Goal: Transaction & Acquisition: Obtain resource

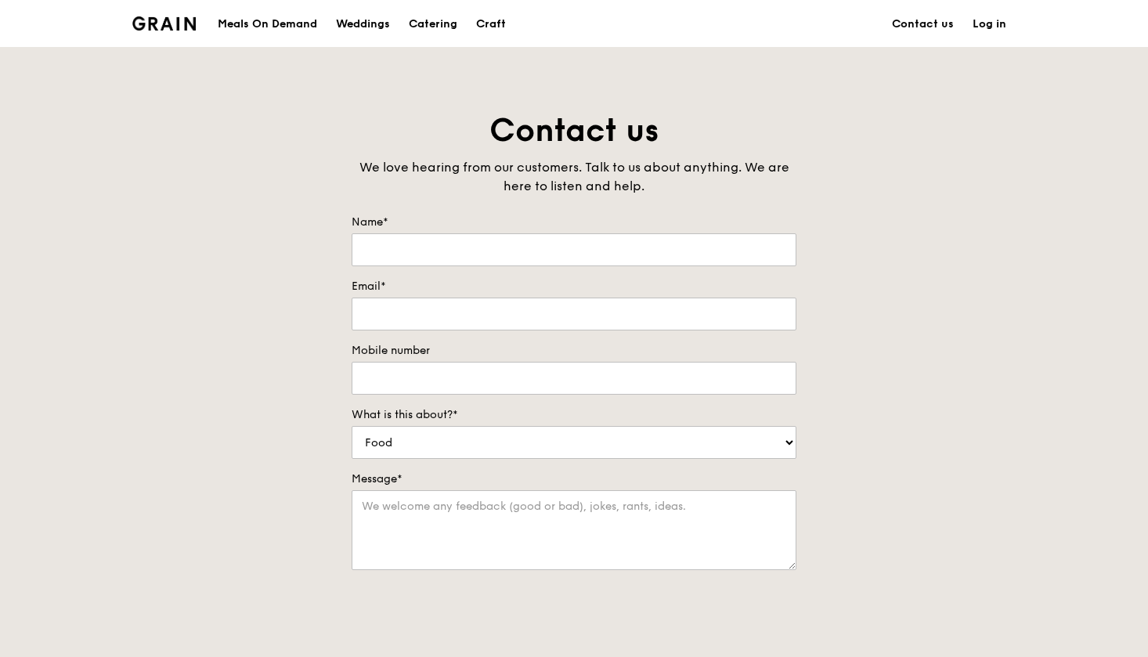
click at [249, 22] on div "Meals On Demand" at bounding box center [267, 24] width 99 height 47
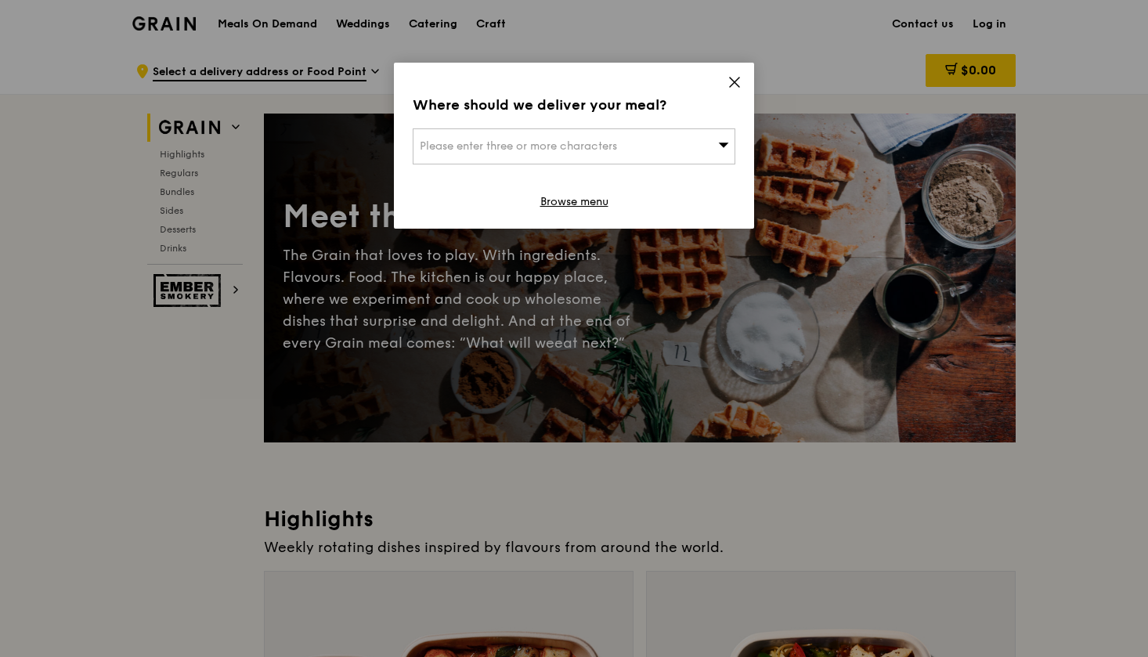
click at [738, 76] on icon at bounding box center [734, 82] width 14 height 14
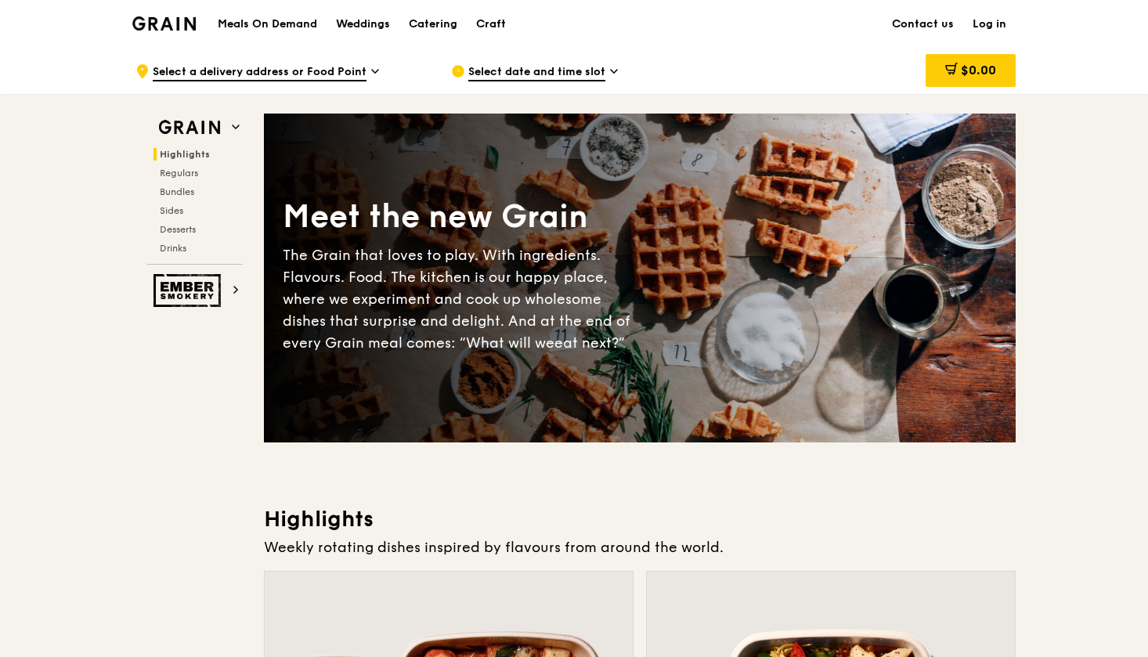
click at [170, 22] on img at bounding box center [163, 23] width 63 height 14
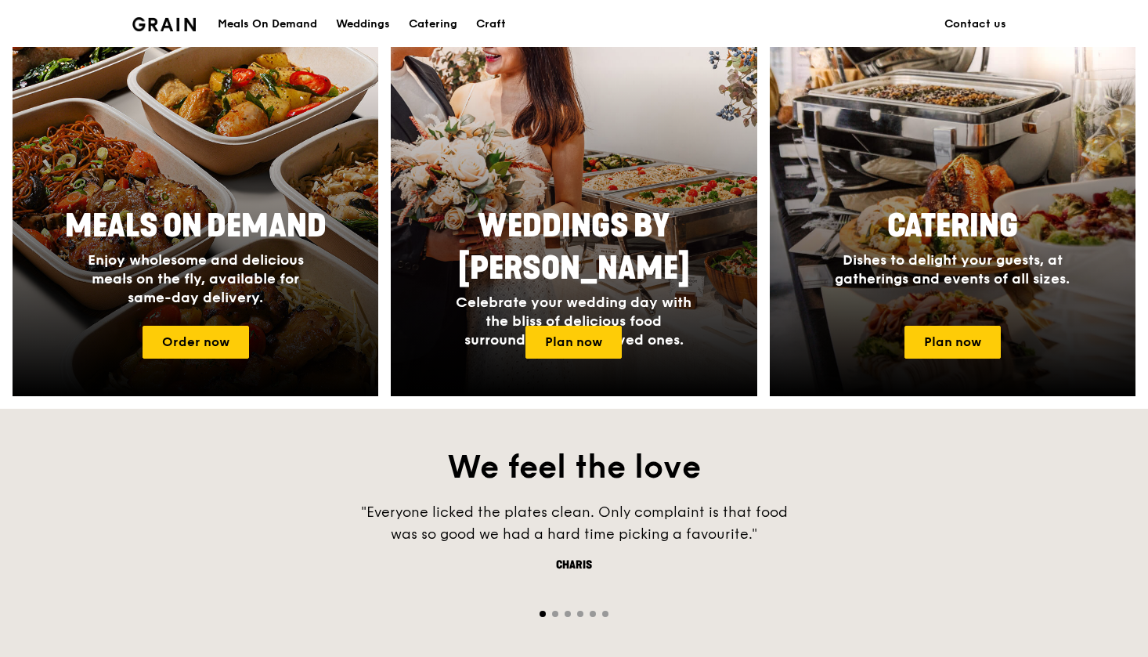
scroll to position [666, 0]
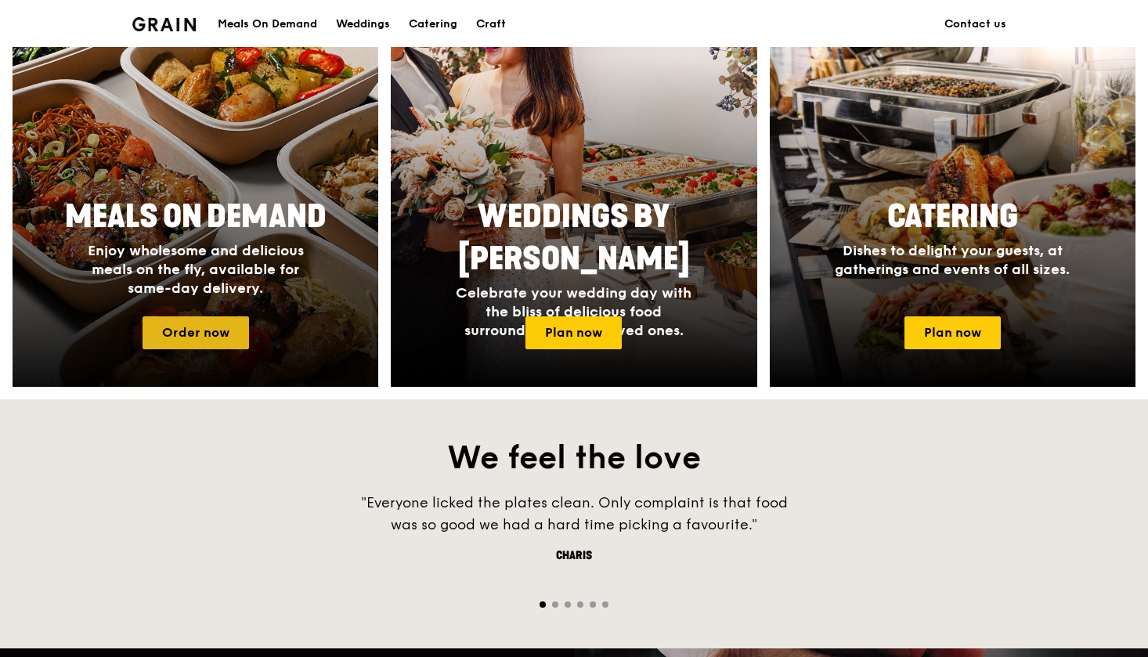
click at [226, 341] on link "Order now" at bounding box center [196, 332] width 106 height 33
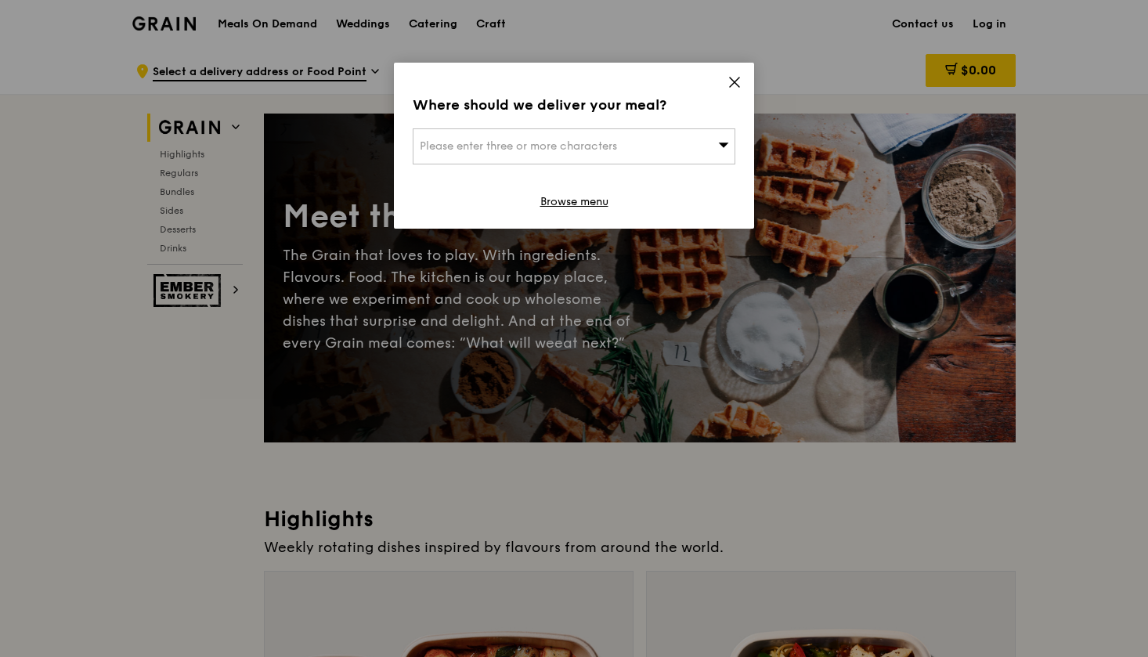
click at [731, 87] on icon at bounding box center [734, 82] width 14 height 14
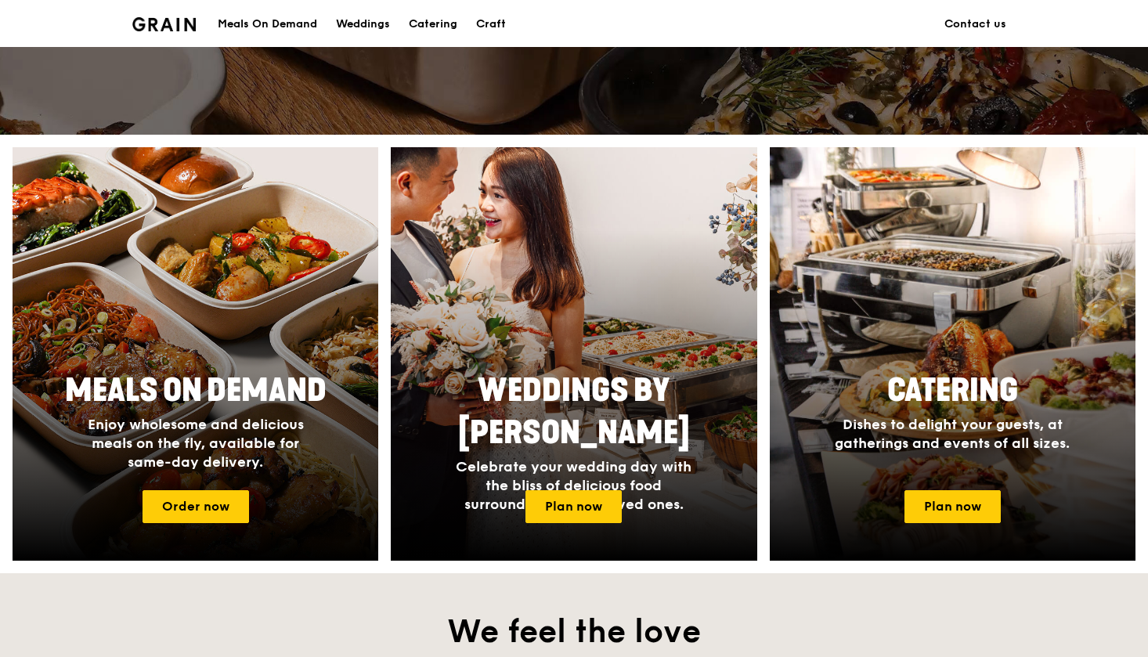
scroll to position [491, 0]
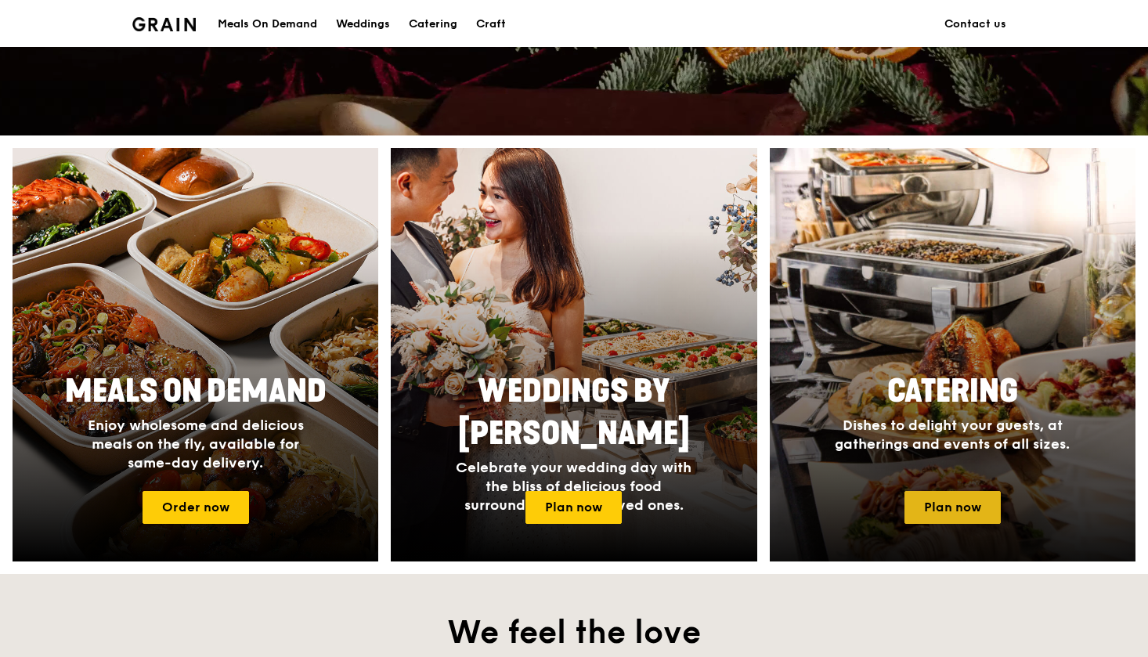
click at [958, 510] on link "Plan now" at bounding box center [952, 507] width 96 height 33
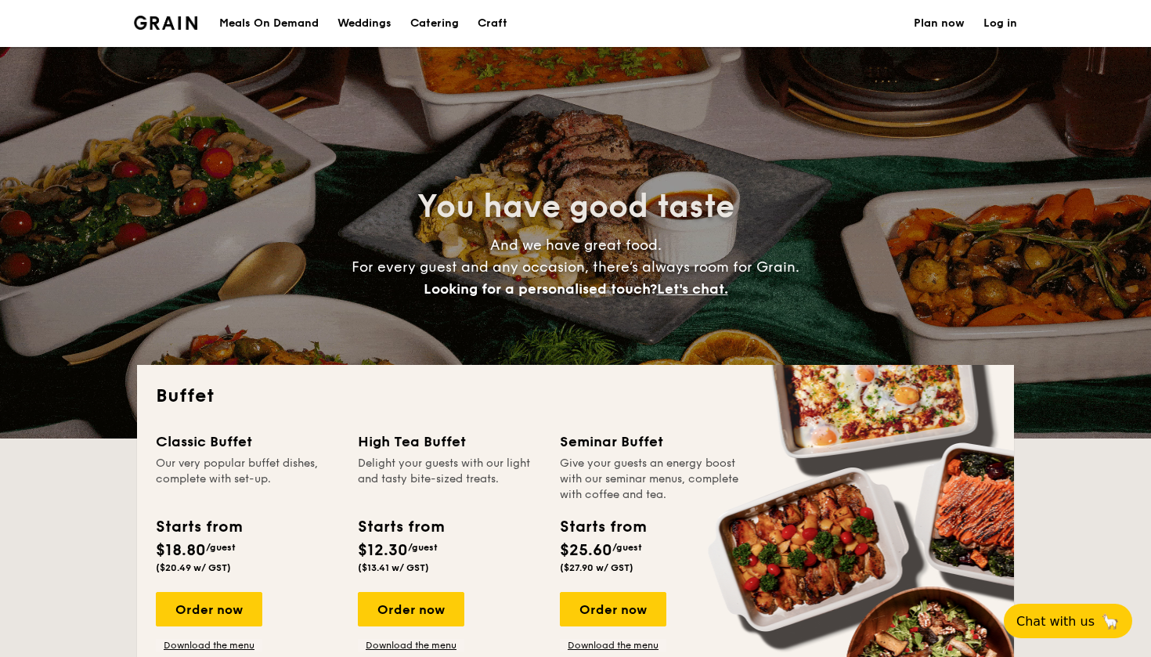
select select
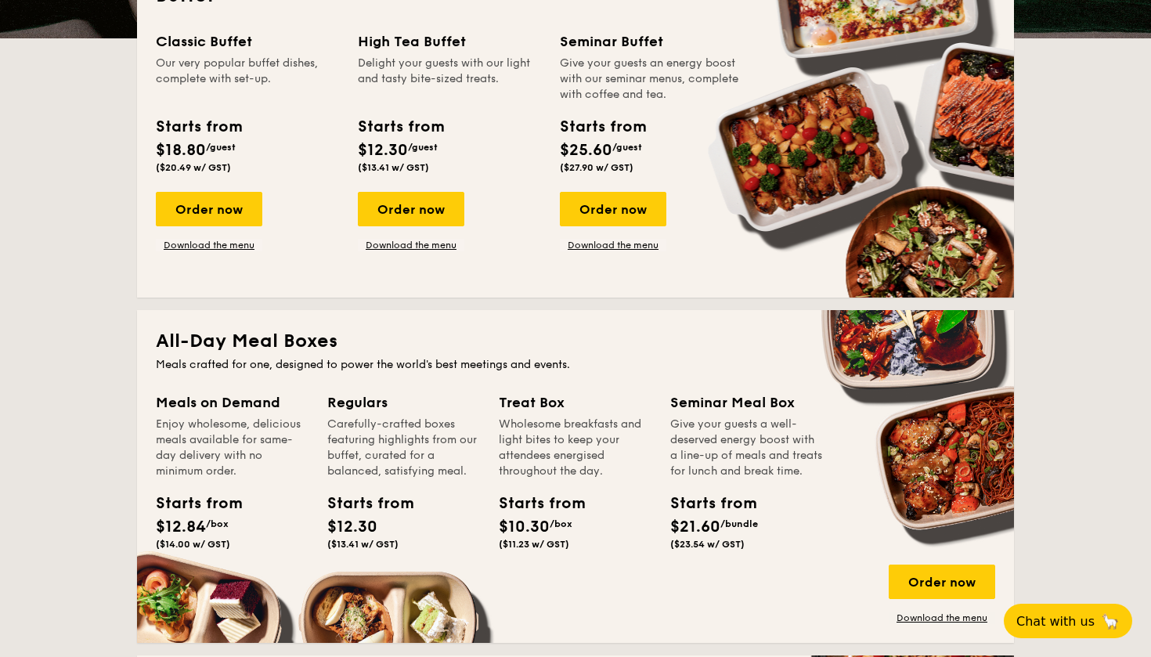
scroll to position [363, 0]
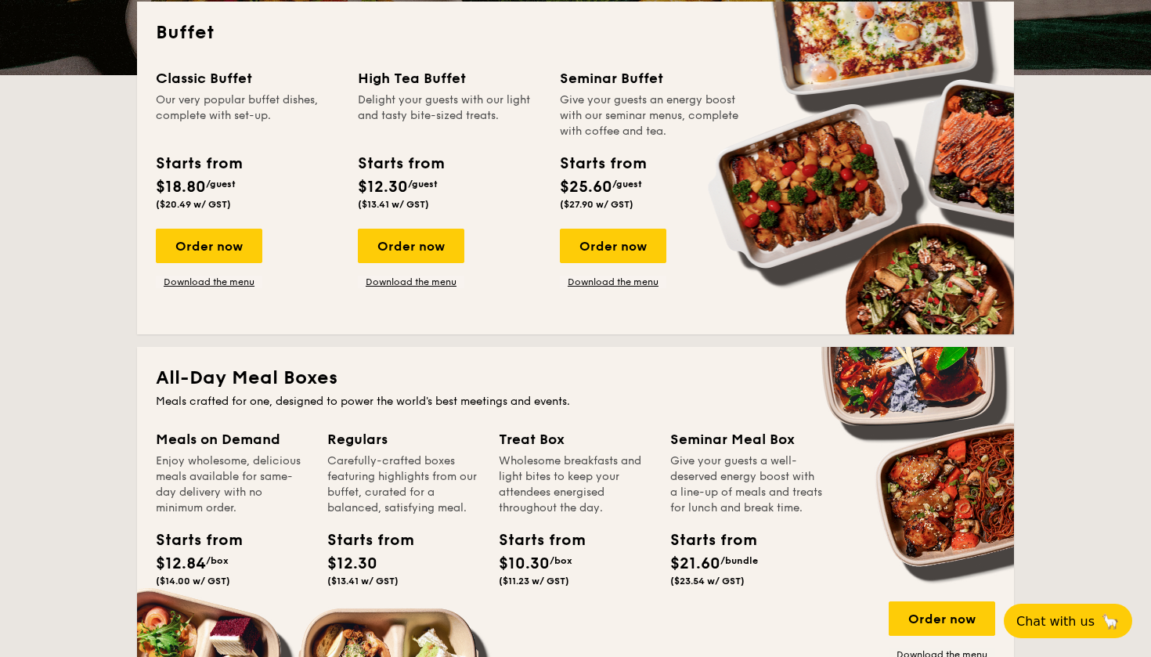
click at [197, 404] on div "Meals crafted for one, designed to power the world's best meetings and events." at bounding box center [575, 402] width 839 height 16
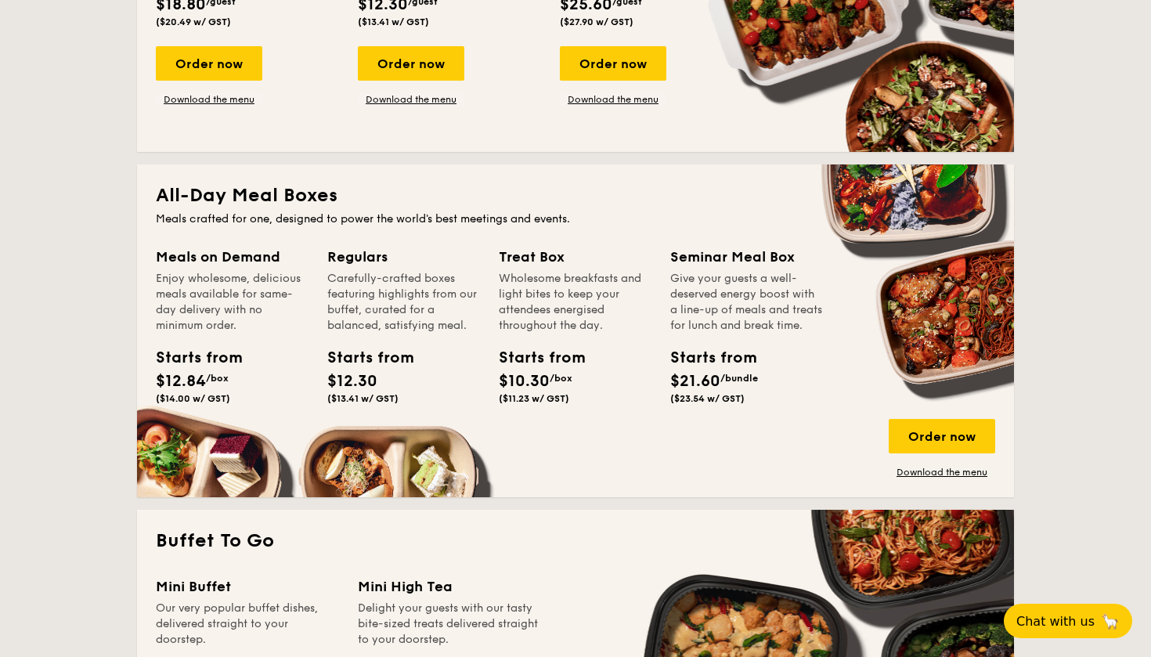
scroll to position [582, 0]
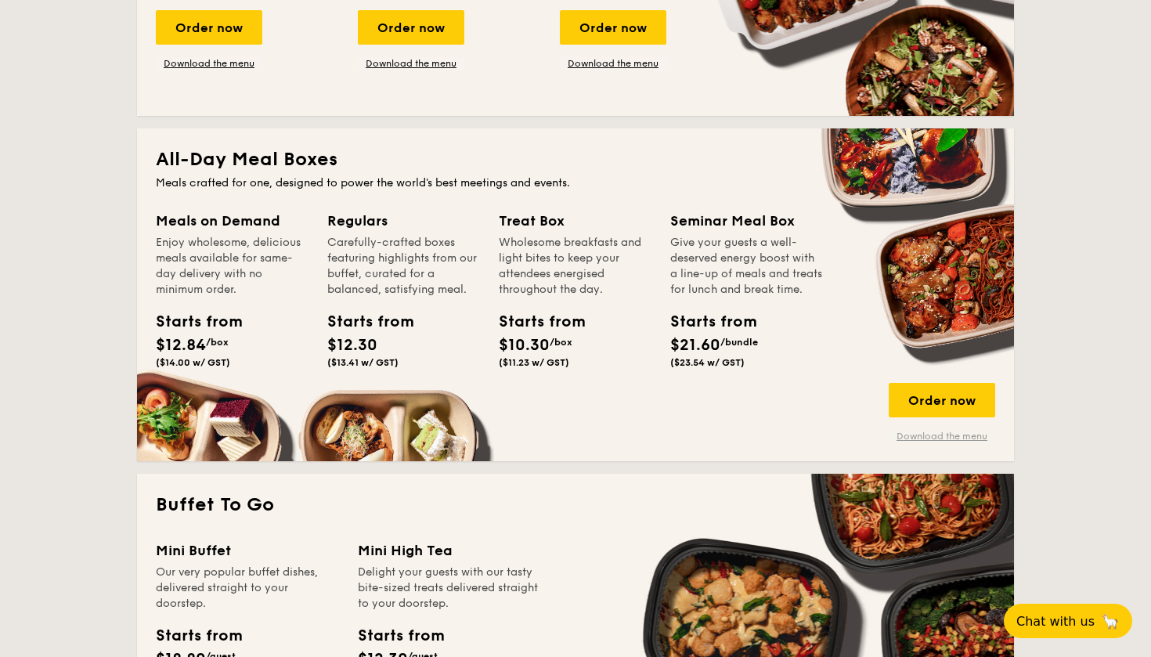
click at [914, 432] on link "Download the menu" at bounding box center [942, 436] width 106 height 13
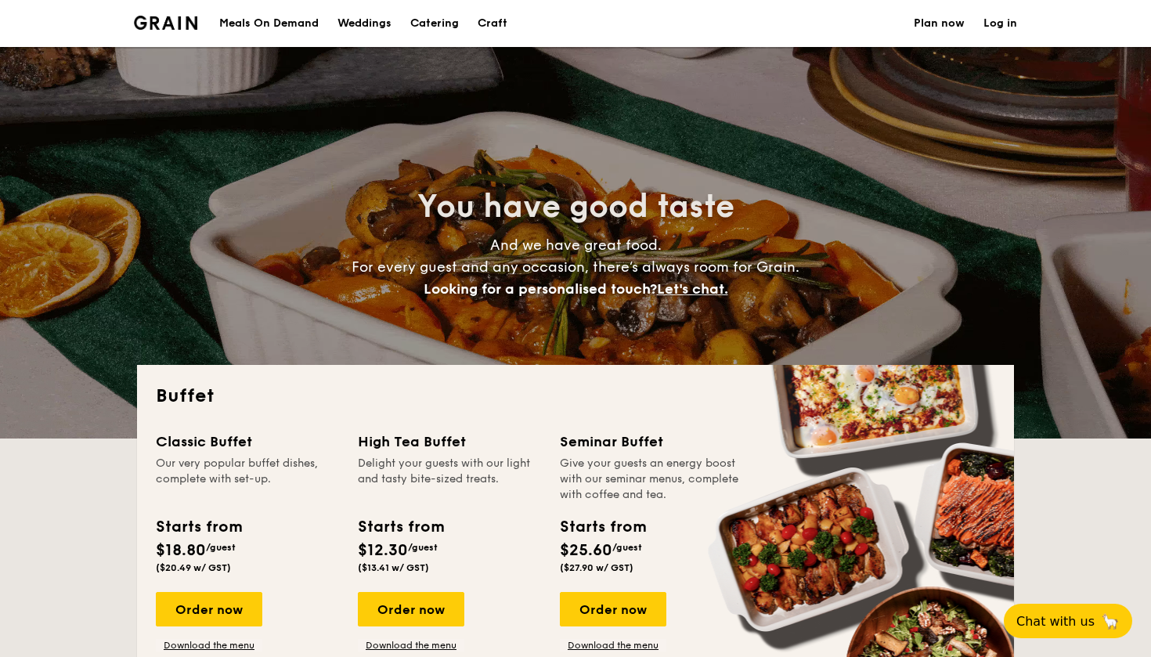
scroll to position [0, 0]
click at [154, 22] on img at bounding box center [165, 23] width 63 height 14
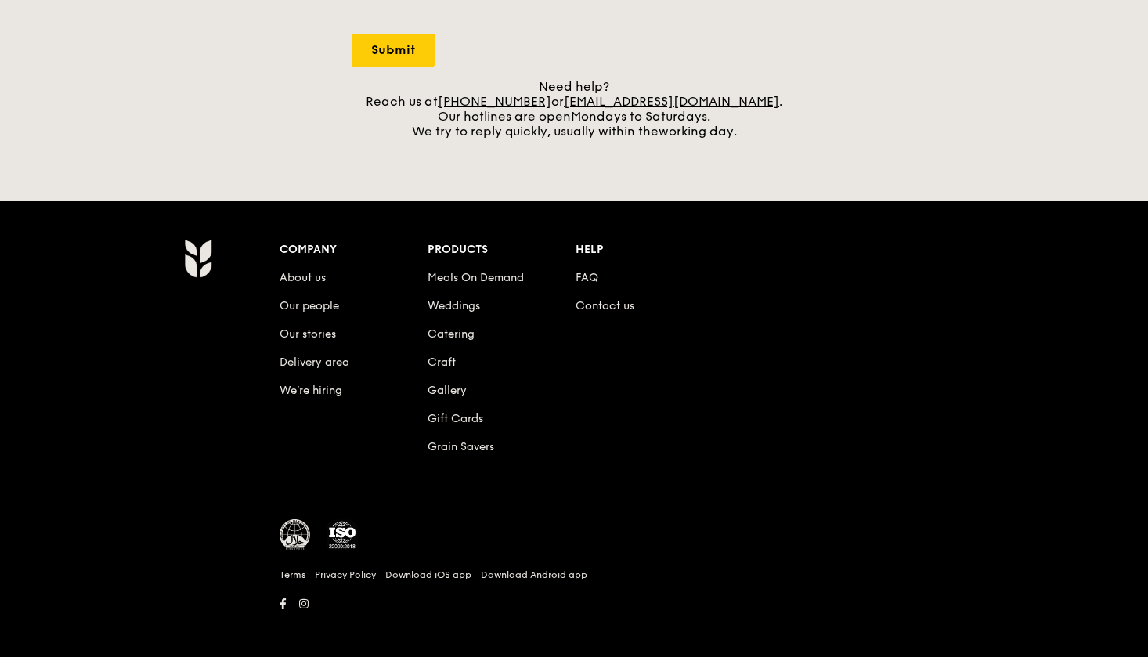
scroll to position [626, 0]
drag, startPoint x: 751, startPoint y: 94, endPoint x: 590, endPoint y: 99, distance: 160.6
click at [590, 99] on div "Need help? Reach us at [PHONE_NUMBER] or [EMAIL_ADDRESS][DOMAIN_NAME] . Our hot…" at bounding box center [574, 109] width 445 height 60
copy div "[EMAIL_ADDRESS][DOMAIN_NAME] ."
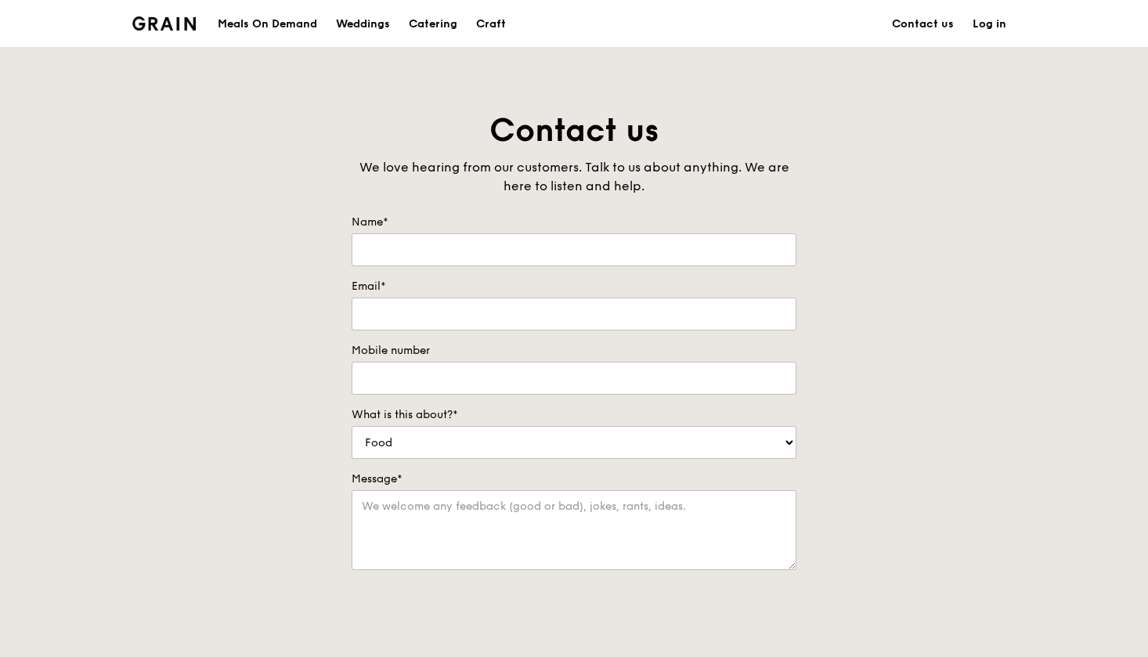
scroll to position [0, 0]
click at [1028, 1] on div "Grain logo Meals On Demand Weddings Catering Craft Contact us Log in" at bounding box center [574, 23] width 1148 height 47
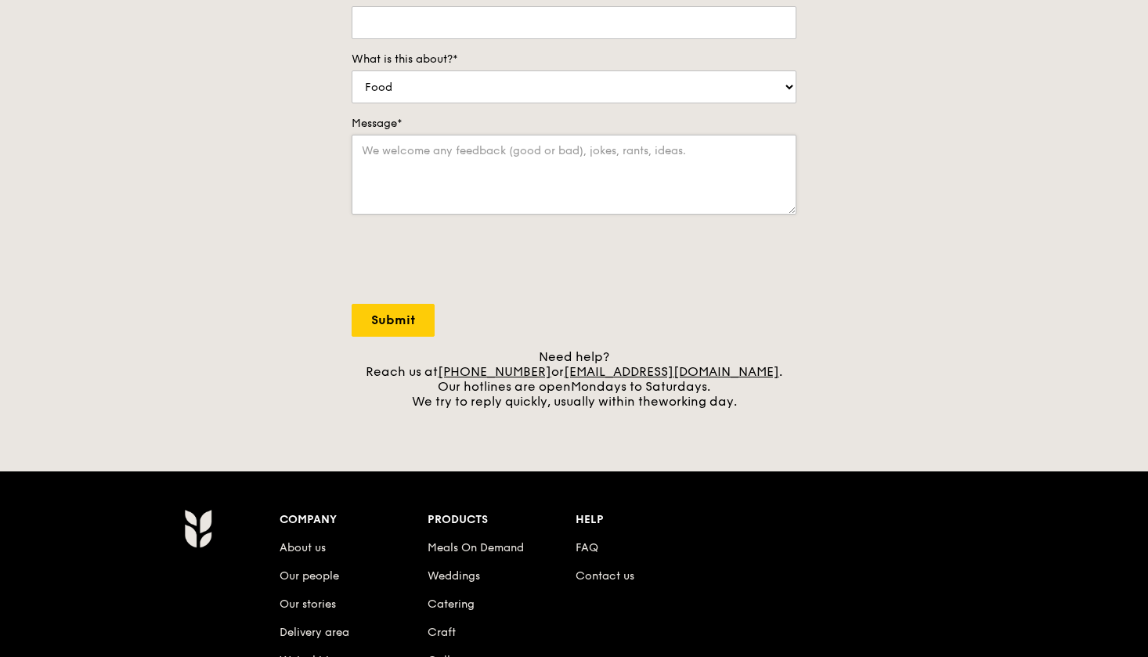
scroll to position [366, 0]
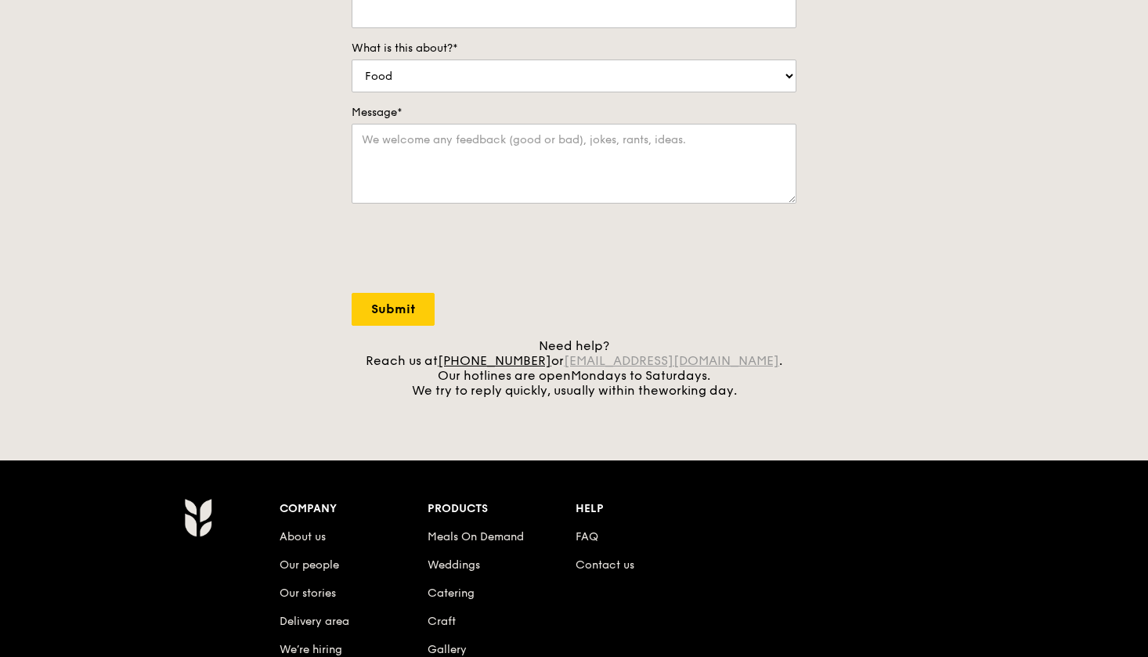
drag, startPoint x: 739, startPoint y: 365, endPoint x: 591, endPoint y: 365, distance: 148.0
click at [591, 365] on div "Need help? Reach us at +65 3163 5335 or concierge@grain.com.sg . Our hotlines a…" at bounding box center [574, 368] width 445 height 60
copy div "[EMAIL_ADDRESS][DOMAIN_NAME]"
